Goal: Find specific page/section

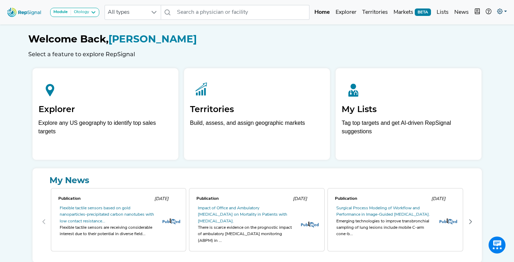
click at [502, 11] on icon at bounding box center [500, 11] width 6 height 6
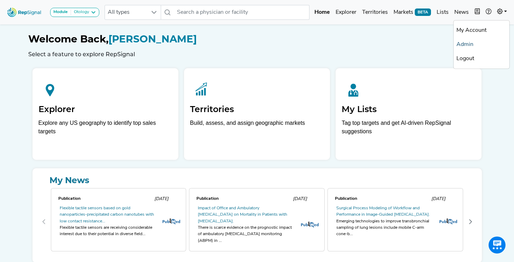
click at [477, 46] on link "Admin" at bounding box center [482, 44] width 56 height 14
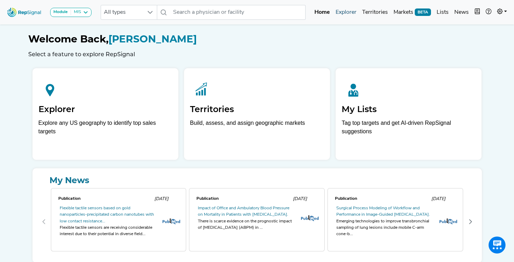
click at [342, 16] on link "Explorer" at bounding box center [346, 12] width 27 height 14
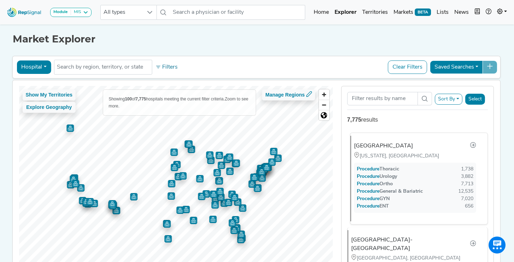
click at [396, 144] on div "NYU Langone Hospitals" at bounding box center [383, 146] width 59 height 8
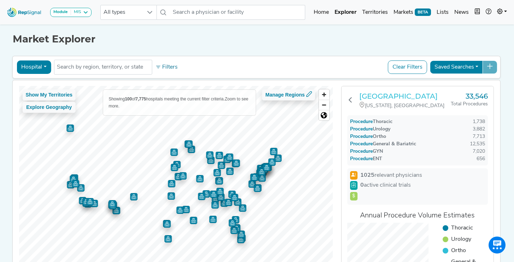
click at [399, 95] on h3 "NYU Langone Hospitals" at bounding box center [406, 96] width 92 height 8
